Goal: Contribute content

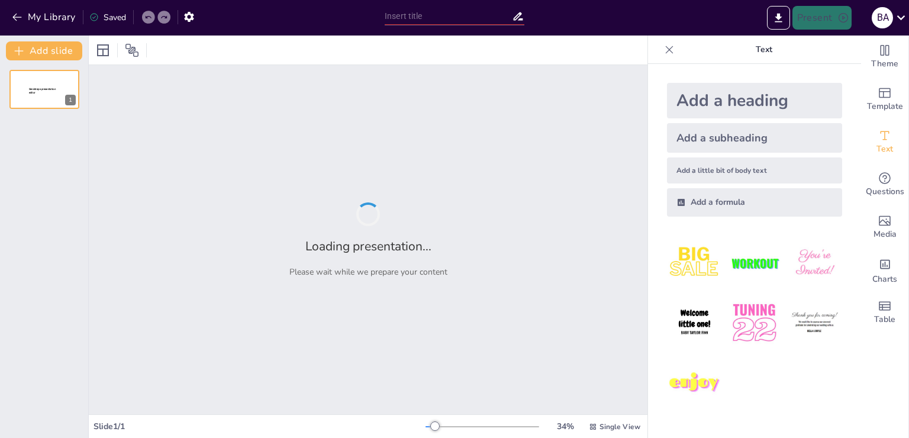
type input "Эффективные методы первой помощи при укусах насекомых"
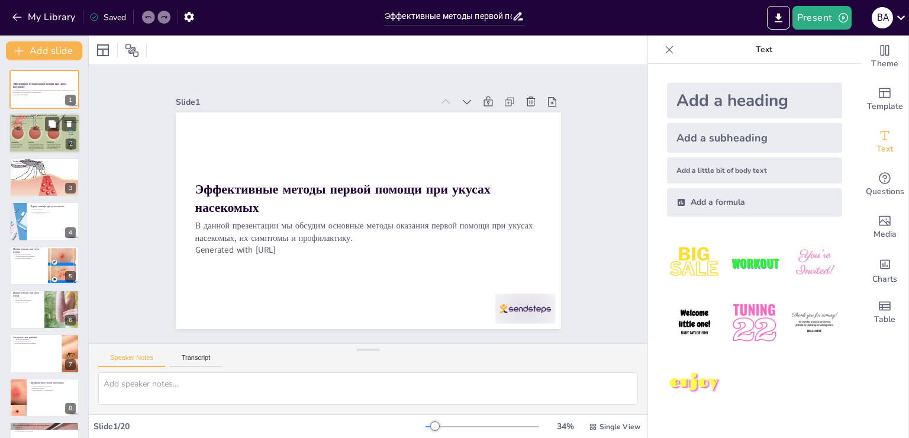
click at [46, 140] on div at bounding box center [45, 134] width 76 height 40
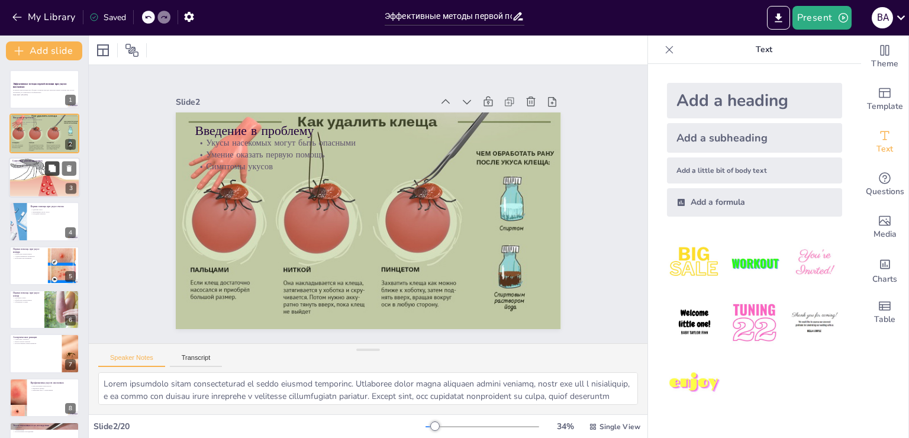
click at [48, 166] on icon at bounding box center [52, 168] width 8 height 8
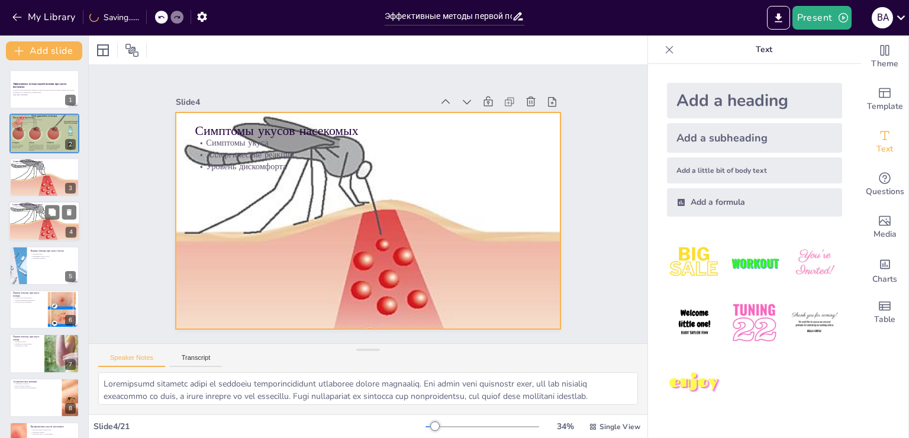
click at [41, 218] on div at bounding box center [44, 221] width 71 height 53
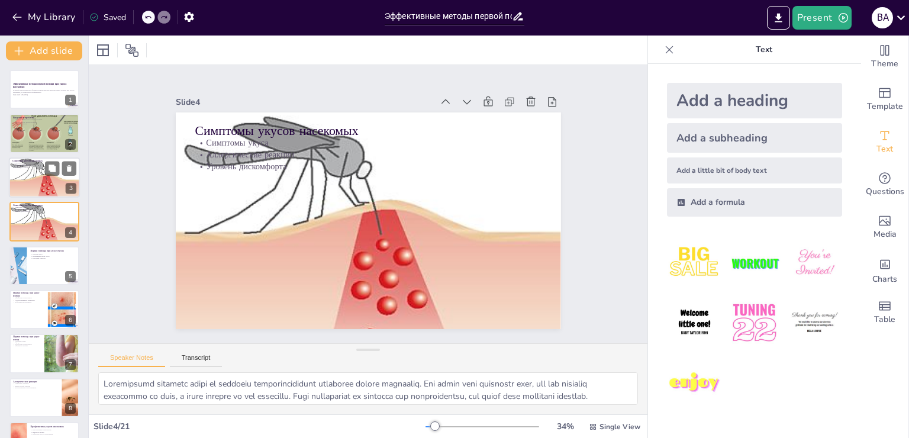
click at [31, 166] on p "Уровень дискомфорта" at bounding box center [44, 167] width 64 height 2
click at [28, 268] on div at bounding box center [44, 265] width 70 height 39
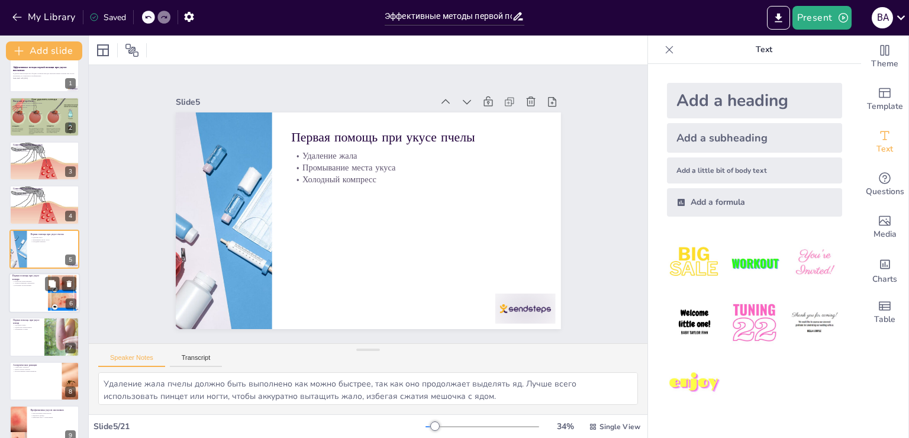
click at [31, 294] on div at bounding box center [44, 293] width 71 height 40
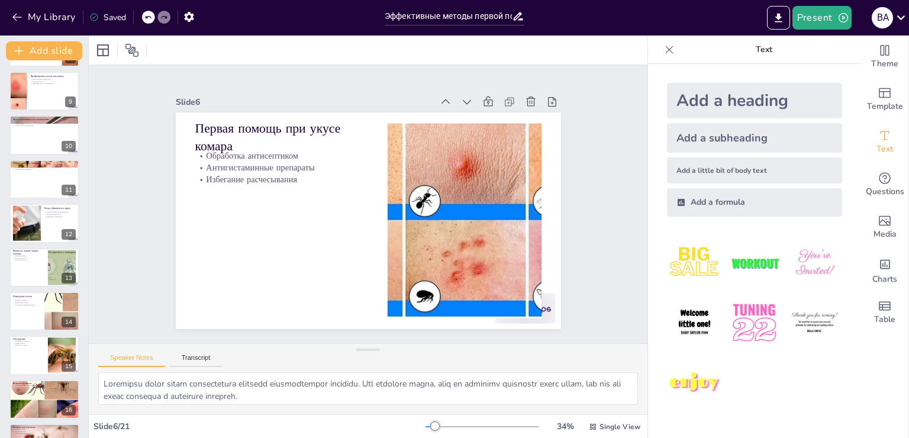
scroll to position [352, 0]
click at [41, 160] on p "Рекомендации по лечению" at bounding box center [44, 162] width 64 height 4
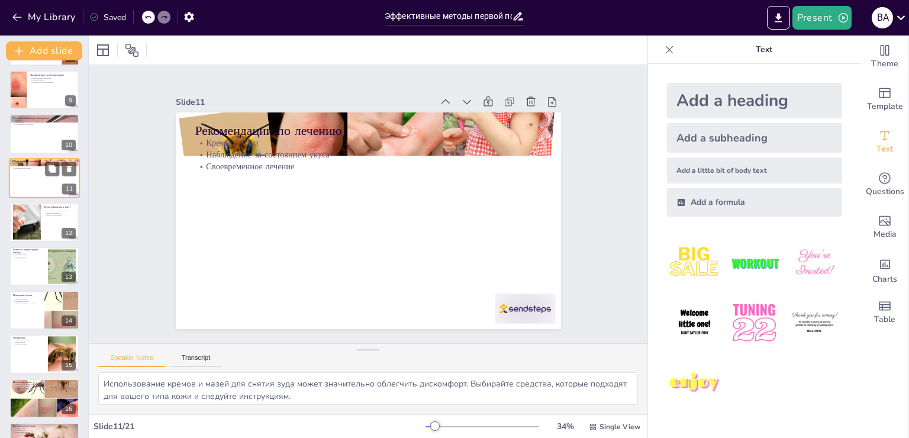
scroll to position [280, 0]
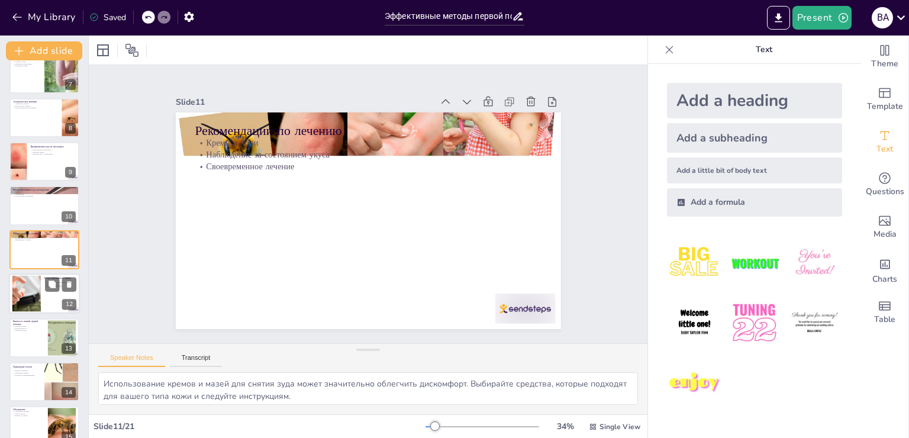
click at [35, 294] on div at bounding box center [27, 294] width 108 height 36
type textarea "Если вы испытываете сильную аллергическую реакцию, такую как отек или затруднен…"
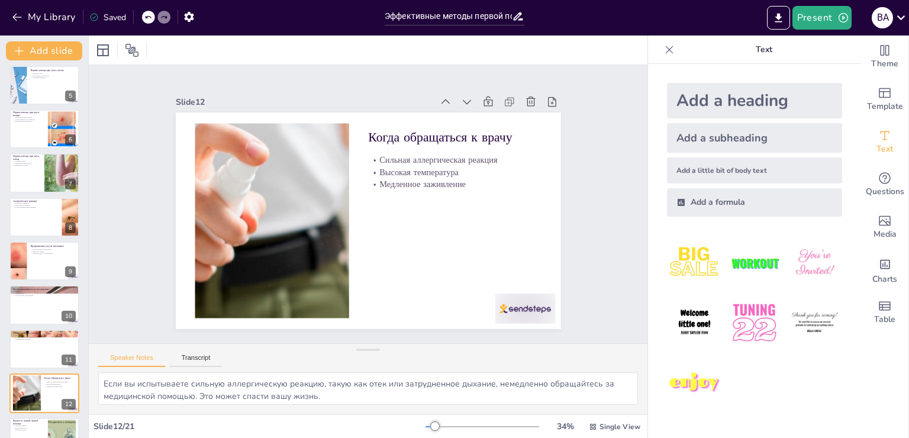
scroll to position [0, 0]
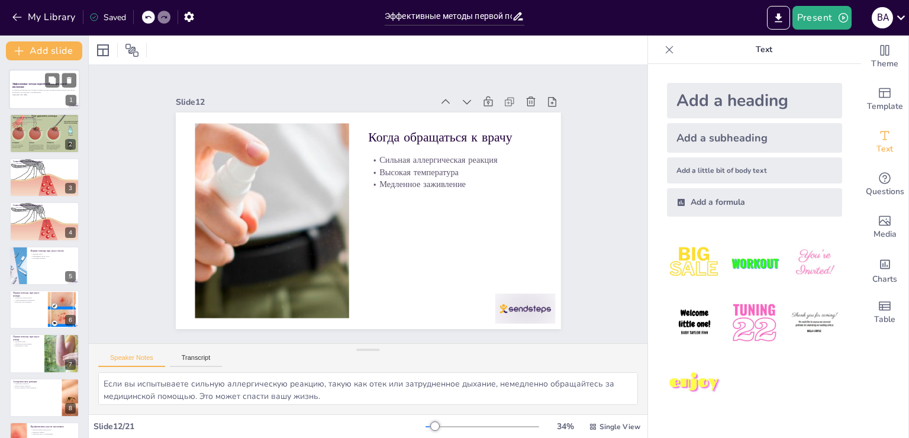
click at [44, 83] on div "Эффективные методы первой помощи при укусах насекомых В данной презентации мы о…" at bounding box center [44, 89] width 71 height 40
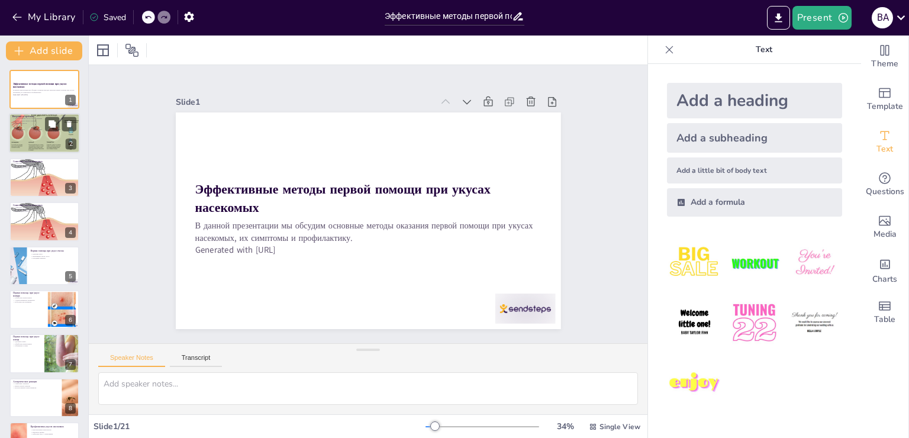
click at [55, 136] on div at bounding box center [45, 134] width 76 height 40
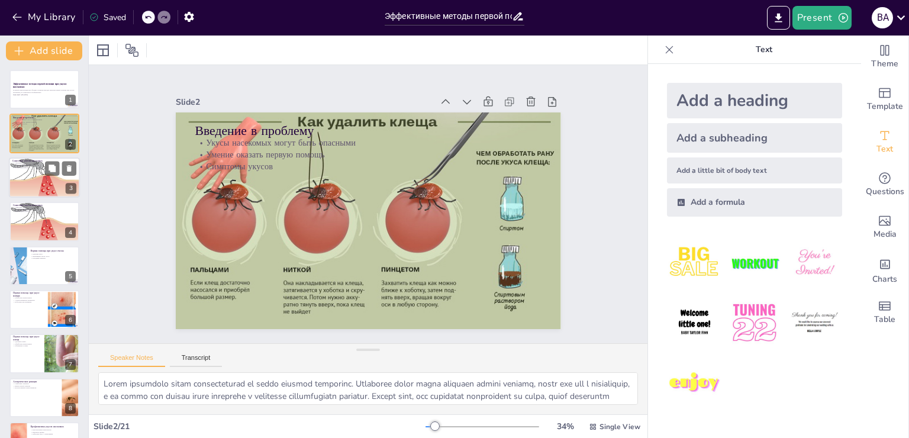
click at [38, 172] on div at bounding box center [44, 177] width 71 height 53
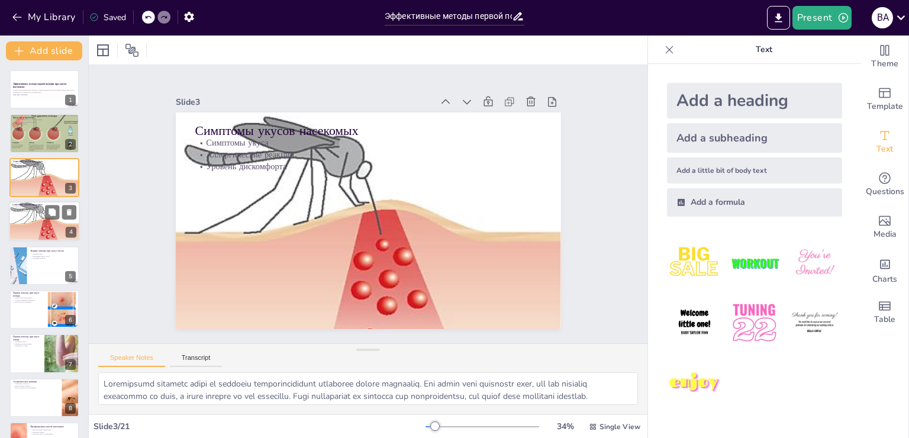
click at [30, 225] on div at bounding box center [44, 221] width 71 height 53
click at [33, 263] on div at bounding box center [44, 266] width 71 height 40
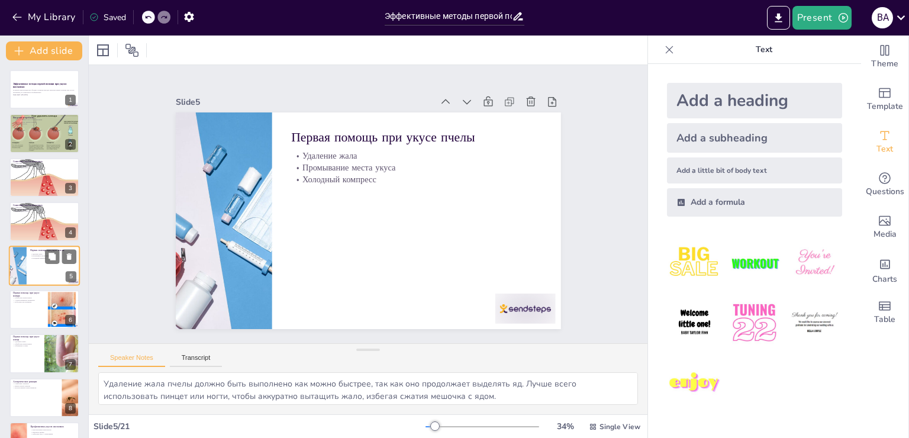
scroll to position [17, 0]
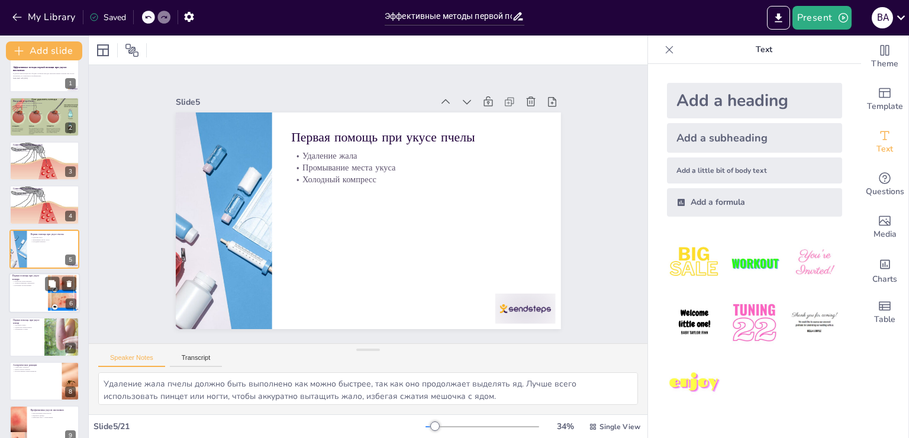
click at [14, 287] on div at bounding box center [44, 293] width 71 height 40
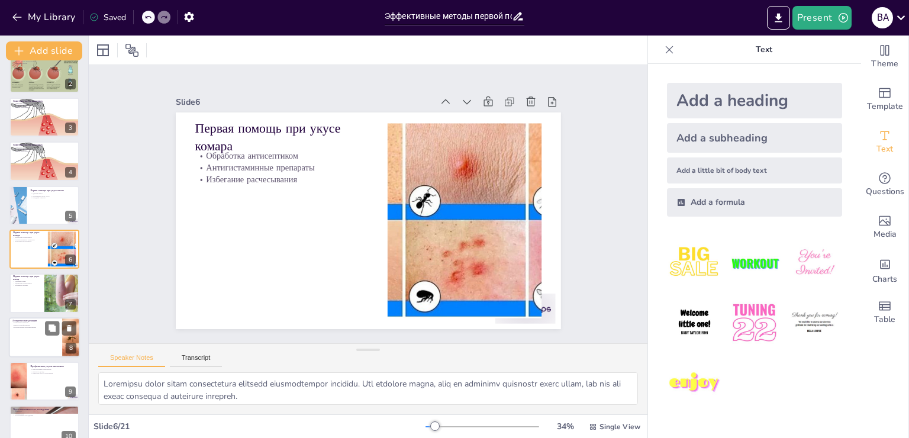
click at [21, 330] on div at bounding box center [44, 337] width 71 height 40
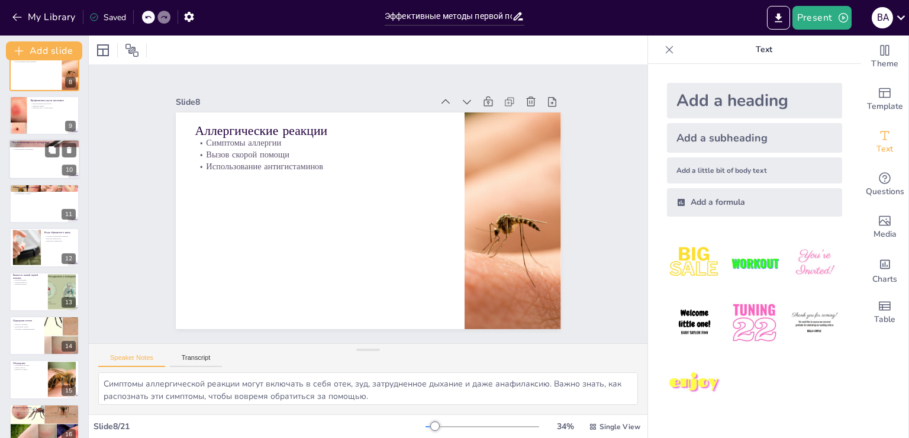
scroll to position [385, 0]
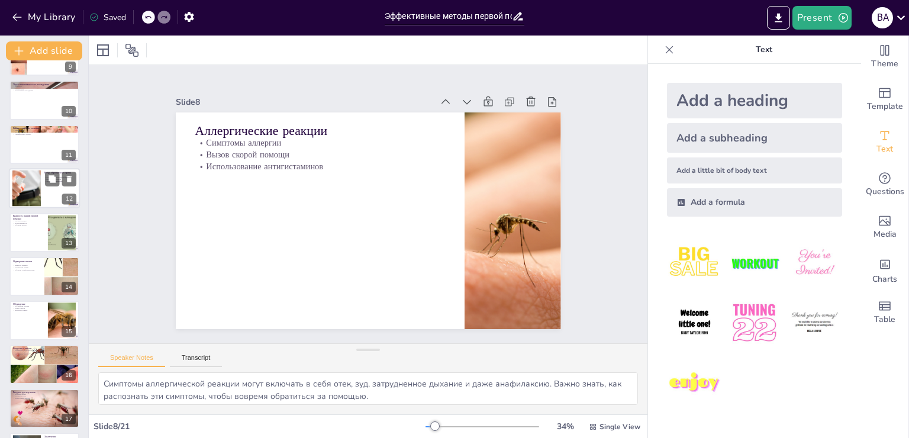
click at [15, 187] on div at bounding box center [27, 188] width 108 height 36
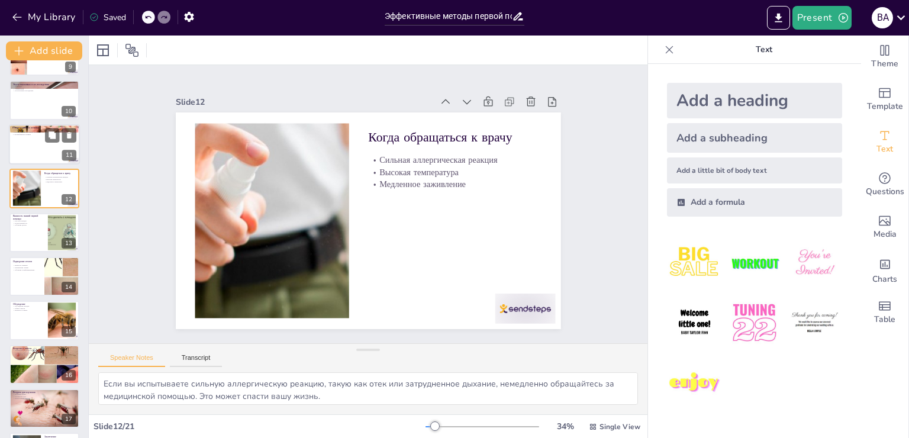
scroll to position [324, 0]
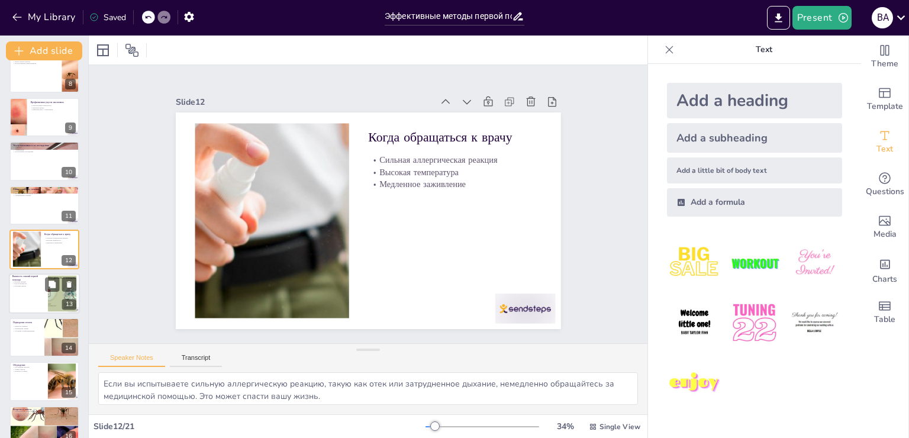
click at [28, 291] on div at bounding box center [44, 294] width 71 height 40
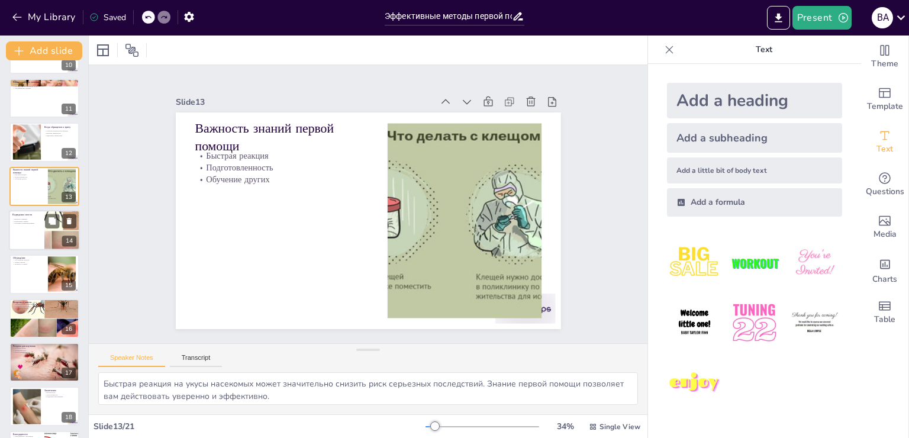
scroll to position [487, 0]
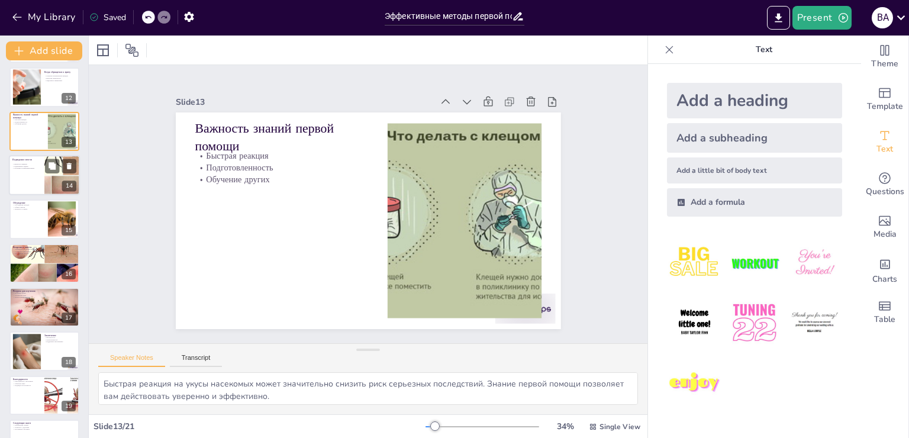
click at [33, 175] on div at bounding box center [44, 175] width 71 height 40
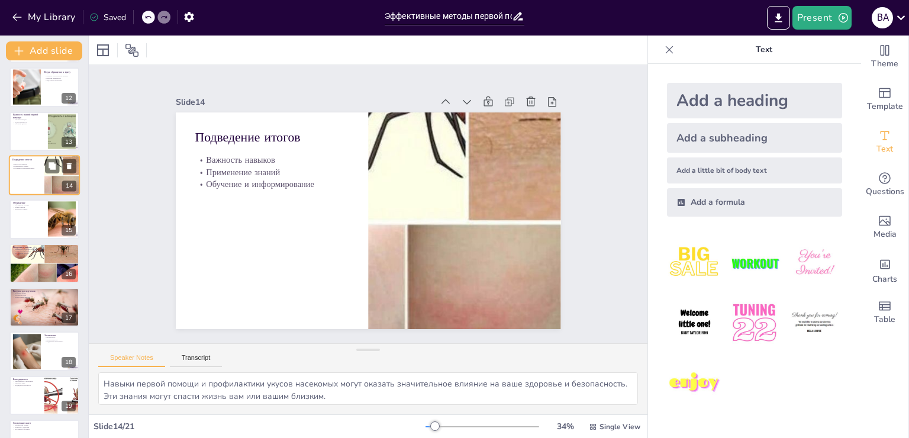
scroll to position [412, 0]
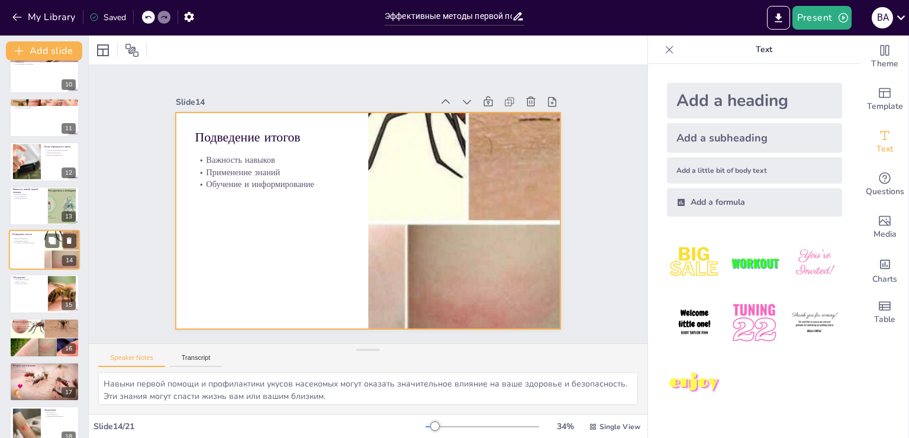
click at [17, 254] on div at bounding box center [44, 250] width 71 height 40
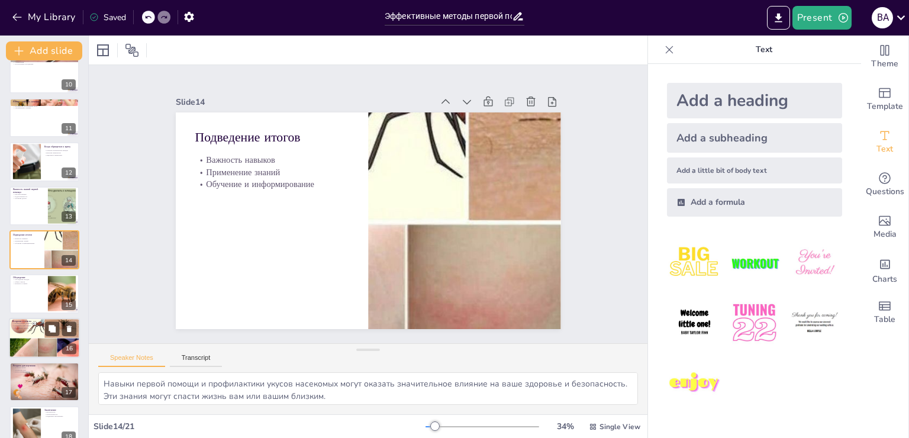
click at [27, 288] on div at bounding box center [44, 293] width 70 height 39
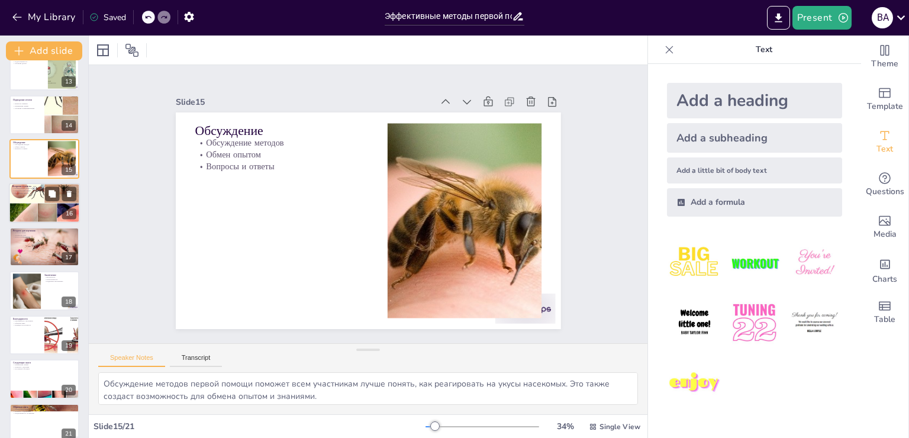
scroll to position [561, 0]
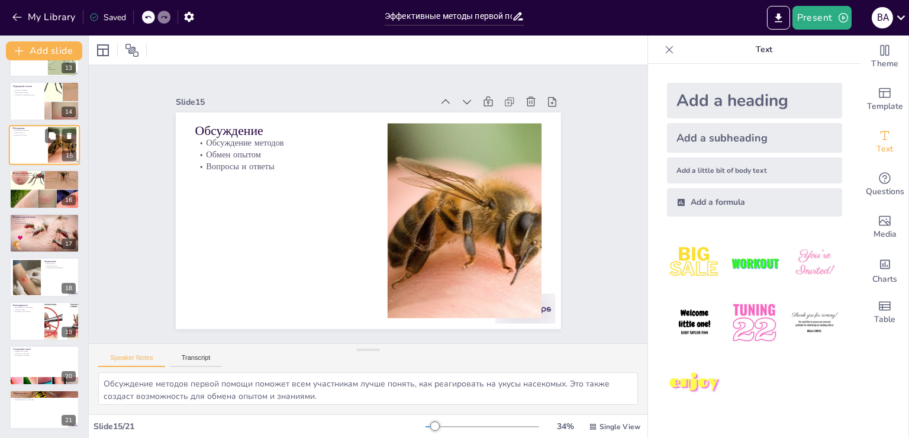
click at [26, 192] on div at bounding box center [44, 189] width 70 height 53
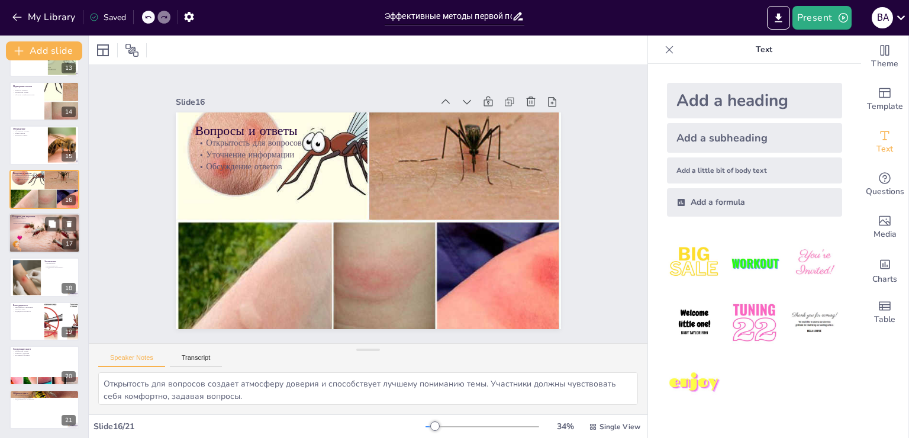
click at [40, 215] on p "Ресурсы для изучения" at bounding box center [44, 217] width 64 height 4
type textarea "Полезные книги по первой помощи могут быть отличным источником информации. Они …"
